Goal: Navigation & Orientation: Find specific page/section

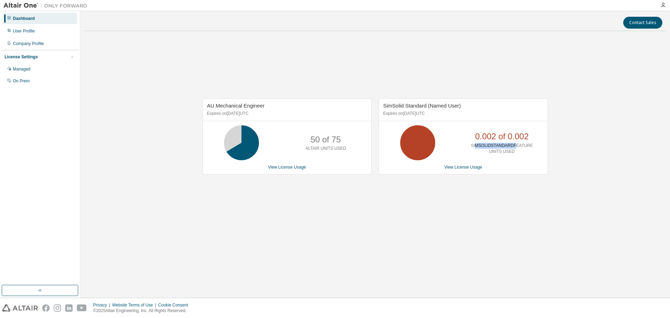
drag, startPoint x: 477, startPoint y: 146, endPoint x: 516, endPoint y: 146, distance: 38.7
click at [516, 146] on p "SIMSOLIDSTANDARDFEATURE UNITS USED" at bounding box center [502, 149] width 62 height 12
click at [519, 153] on p "SIMSOLIDSTANDARDFEATURE UNITS USED" at bounding box center [502, 149] width 62 height 12
